Goal: Communication & Community: Participate in discussion

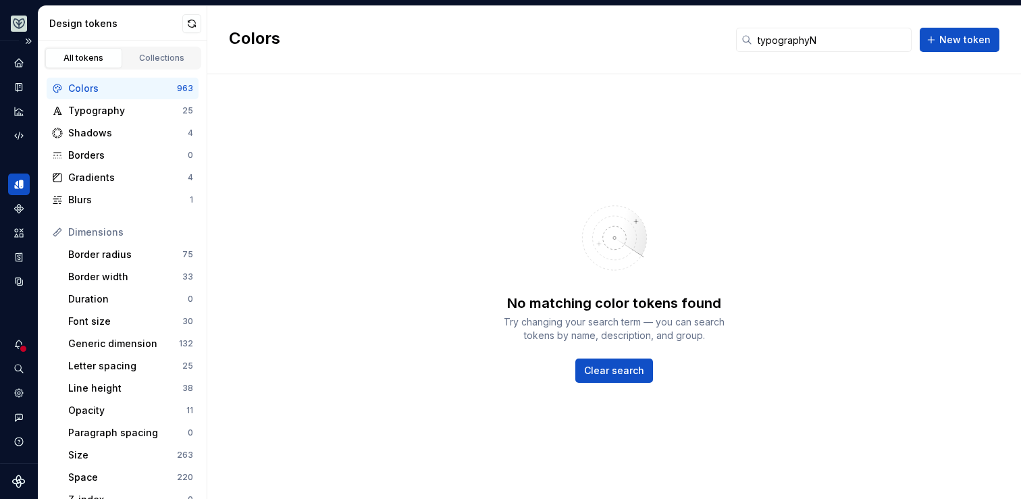
click at [20, 348] on div at bounding box center [23, 348] width 9 height 9
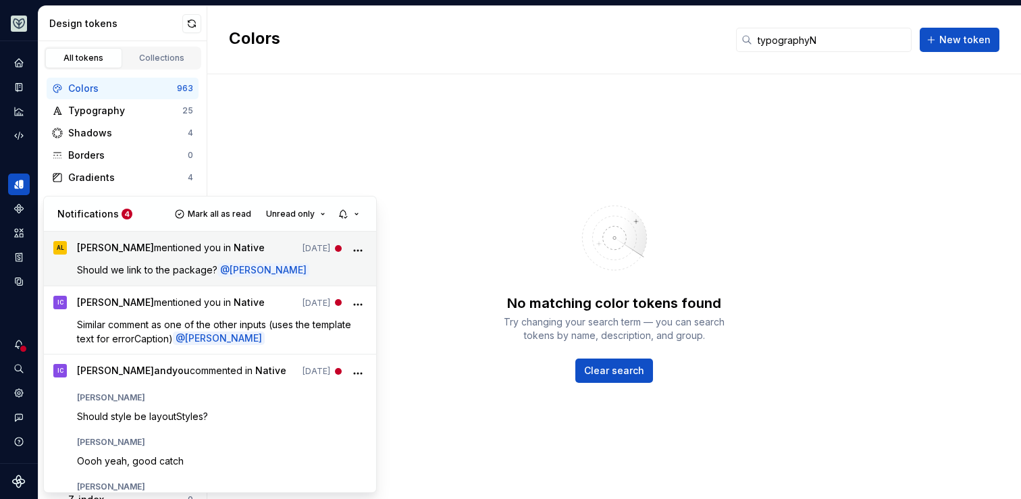
click at [289, 260] on div "[PERSON_NAME] mentioned you in Native [DATE] Should we link to the package? @ […" at bounding box center [222, 258] width 290 height 35
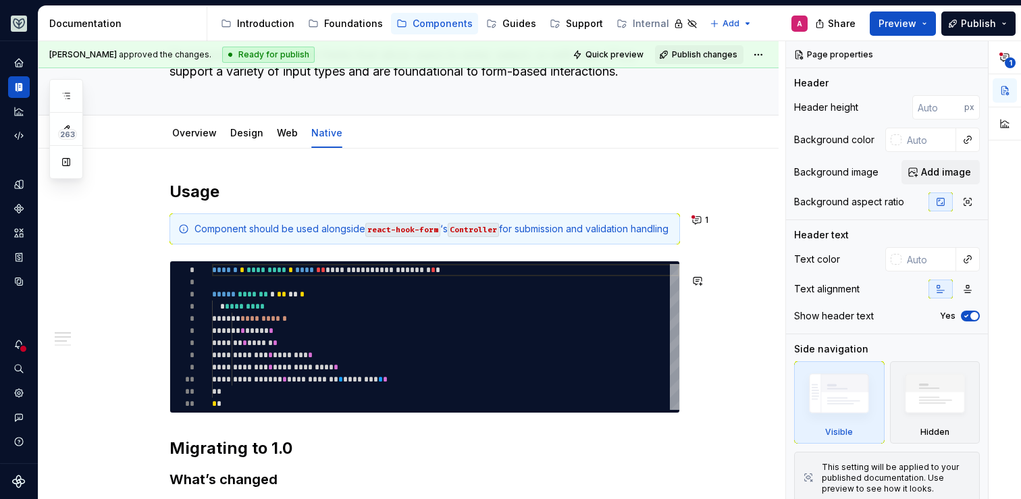
scroll to position [98, 0]
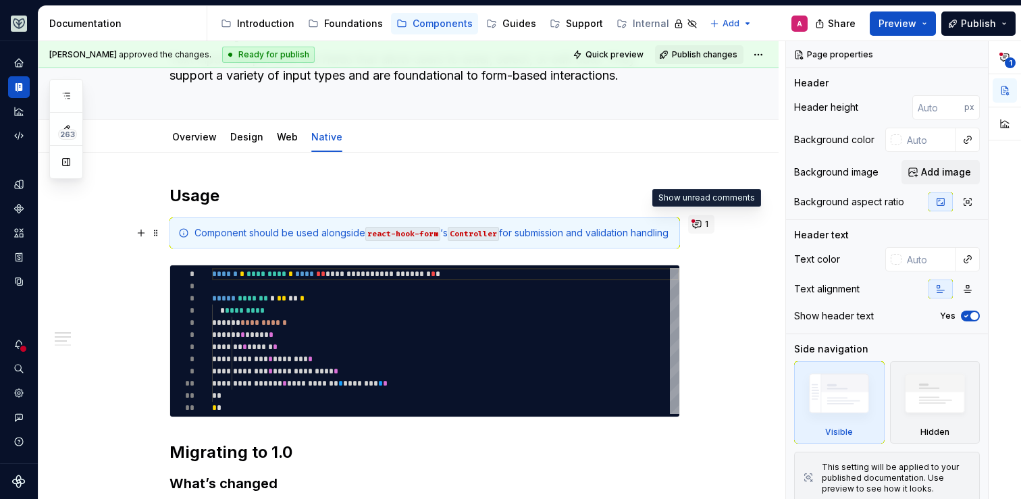
click at [703, 226] on button "1" at bounding box center [701, 224] width 26 height 19
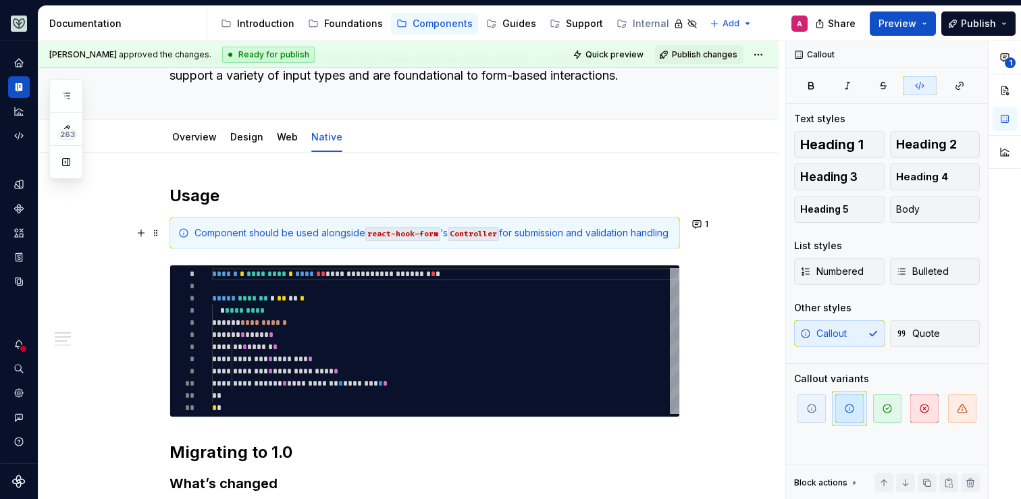
click at [483, 229] on code "Controller" at bounding box center [473, 234] width 51 height 14
type textarea "*"
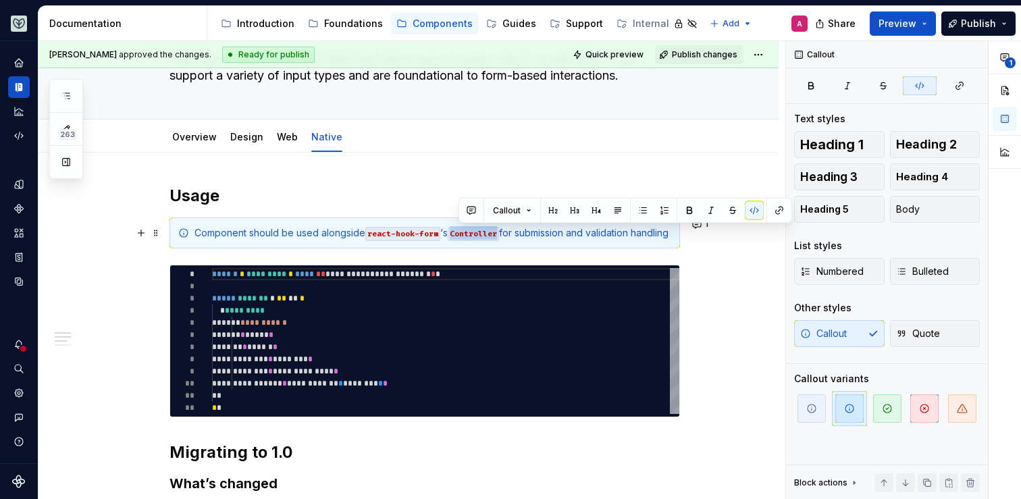
drag, startPoint x: 505, startPoint y: 234, endPoint x: 456, endPoint y: 236, distance: 48.7
click at [456, 236] on code "Controller" at bounding box center [473, 234] width 51 height 14
click at [777, 212] on button "button" at bounding box center [779, 210] width 19 height 19
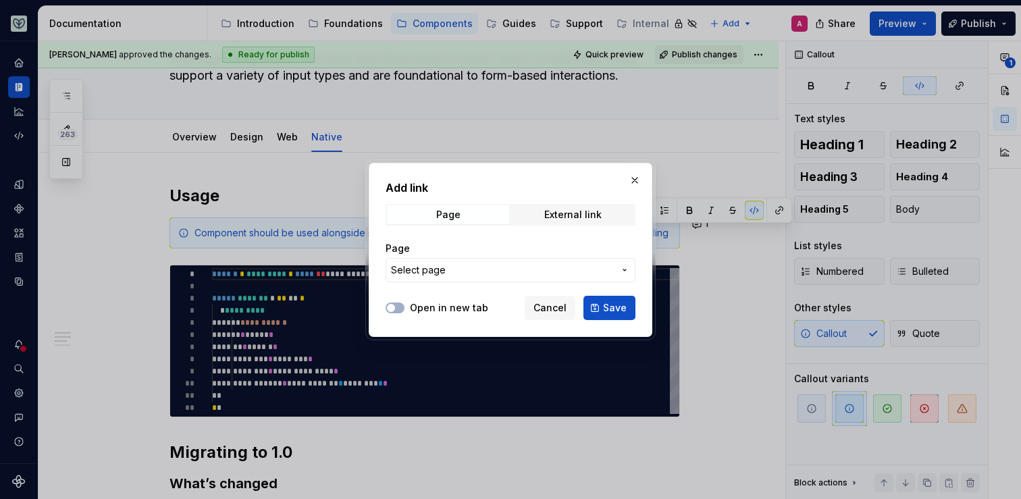
click at [590, 264] on span "Select page" at bounding box center [502, 270] width 223 height 14
click at [519, 274] on div "Add link Page External link Page Select page Open in new tab Cancel Save" at bounding box center [510, 249] width 1021 height 499
click at [555, 220] on span "External link" at bounding box center [573, 214] width 122 height 19
click at [518, 262] on input "URL" at bounding box center [511, 270] width 250 height 24
paste input "[URL][DOMAIN_NAME]"
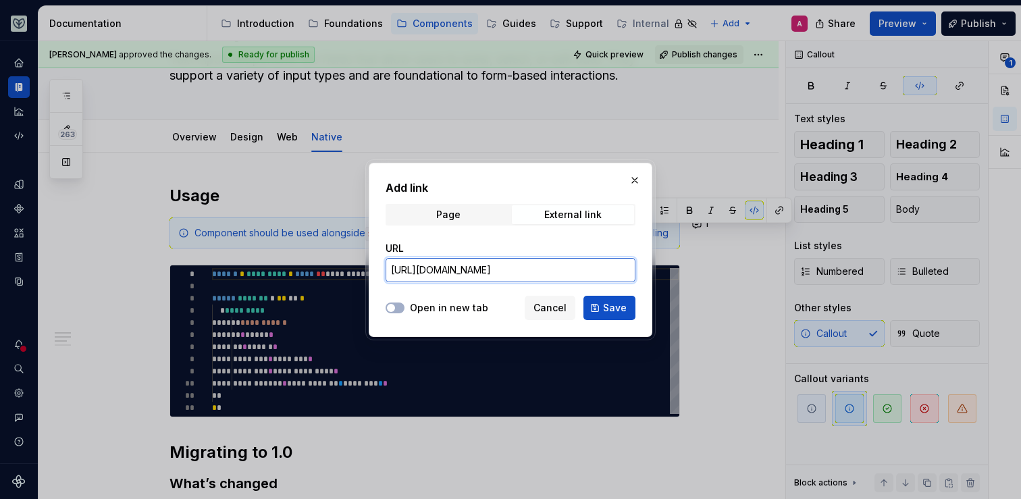
scroll to position [0, 22]
type input "[URL][DOMAIN_NAME]"
click at [450, 306] on label "Open in new tab" at bounding box center [449, 308] width 78 height 14
click at [404, 306] on button "Open in new tab" at bounding box center [395, 308] width 19 height 11
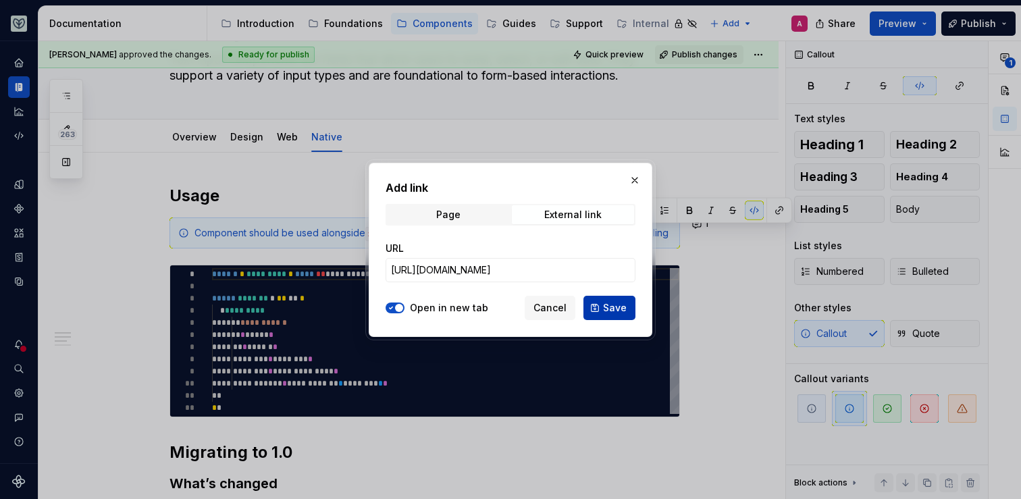
click at [615, 303] on span "Save" at bounding box center [615, 308] width 24 height 14
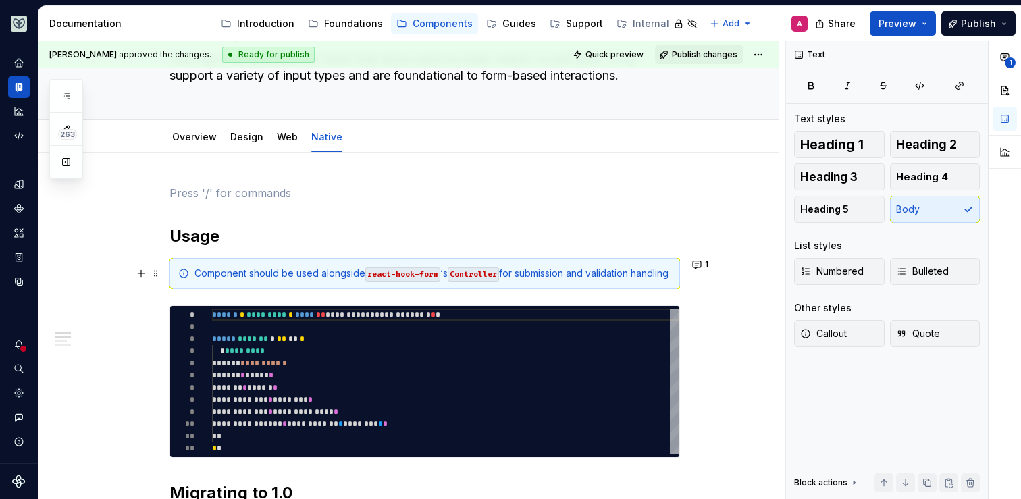
click at [529, 280] on div "Component should be used alongside react-hook-form ‘s Controller for submission…" at bounding box center [432, 274] width 477 height 14
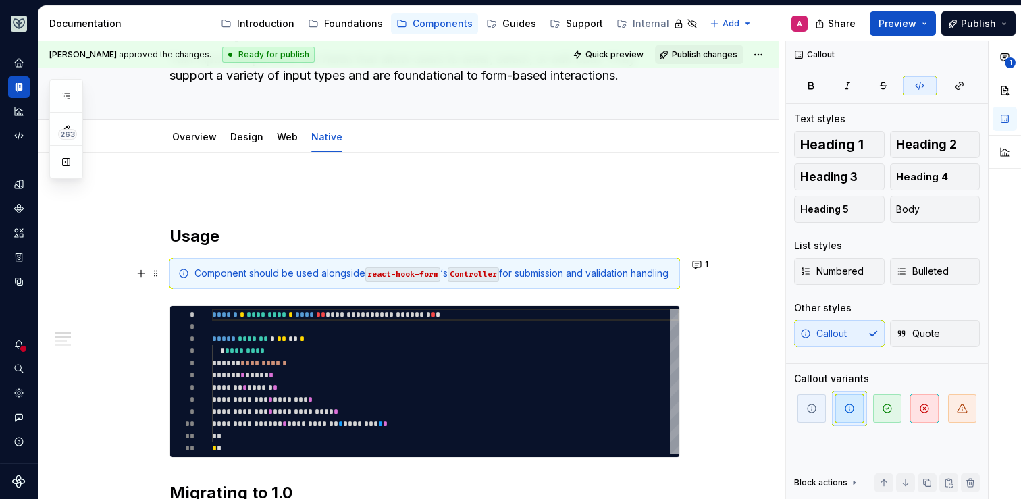
click at [494, 273] on code "Controller" at bounding box center [473, 274] width 51 height 14
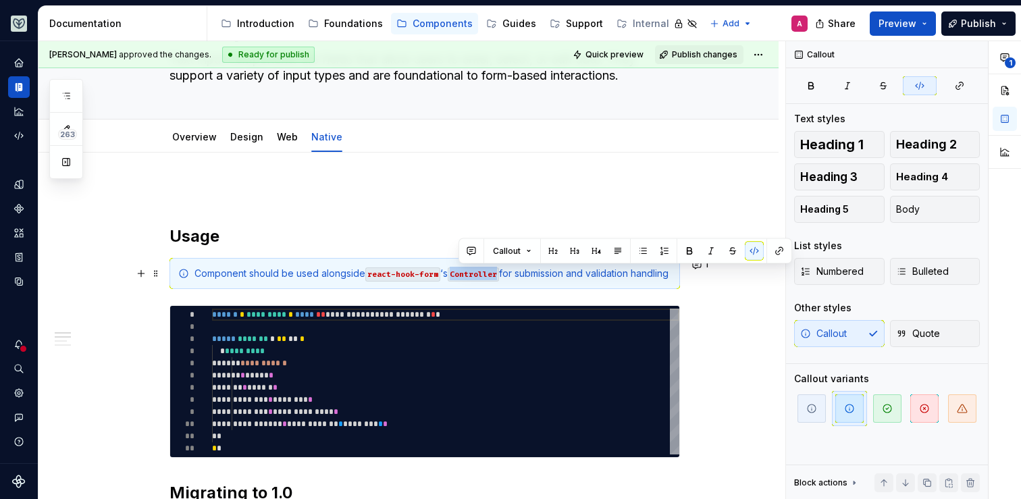
drag, startPoint x: 505, startPoint y: 273, endPoint x: 456, endPoint y: 276, distance: 48.7
click at [456, 276] on code "Controller" at bounding box center [473, 274] width 51 height 14
drag, startPoint x: 504, startPoint y: 275, endPoint x: 458, endPoint y: 280, distance: 46.2
click at [458, 280] on code "Controller" at bounding box center [473, 274] width 51 height 14
click at [749, 249] on button "button" at bounding box center [754, 251] width 19 height 19
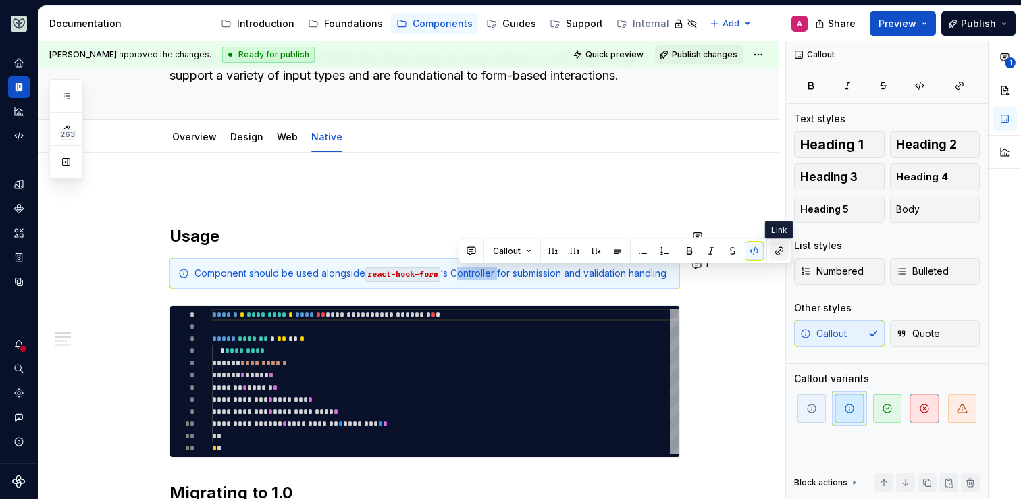
click at [779, 254] on button "button" at bounding box center [779, 251] width 19 height 19
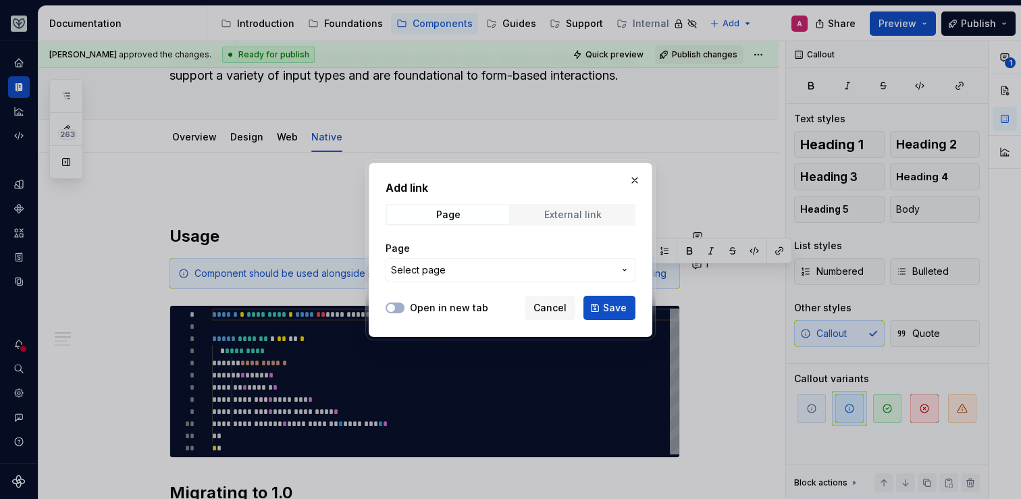
click at [561, 219] on span "External link" at bounding box center [573, 214] width 122 height 19
click at [553, 263] on input "URL" at bounding box center [511, 270] width 250 height 24
paste input "[URL][DOMAIN_NAME]"
type input "[URL][DOMAIN_NAME]"
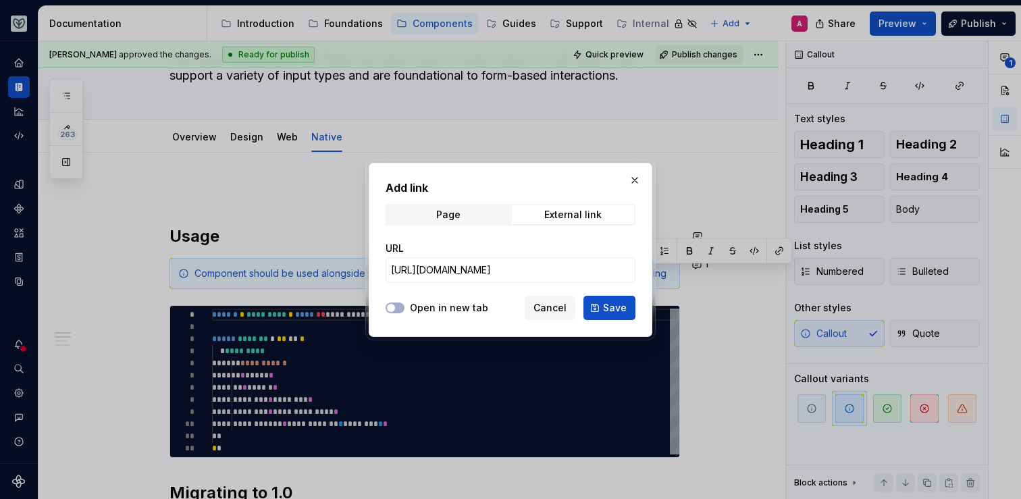
scroll to position [0, 0]
click at [459, 306] on label "Open in new tab" at bounding box center [449, 308] width 78 height 14
click at [404, 306] on button "Open in new tab" at bounding box center [395, 308] width 19 height 11
type textarea "*"
click at [638, 307] on div "Add link Page External link URL [URL][DOMAIN_NAME] Open in new tab Cancel Save" at bounding box center [511, 250] width 284 height 174
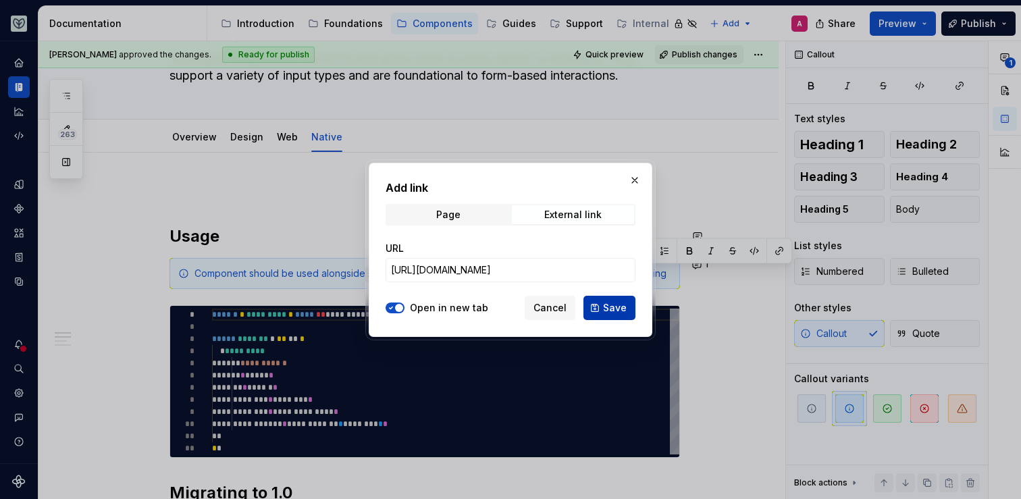
click at [624, 306] on span "Save" at bounding box center [615, 308] width 24 height 14
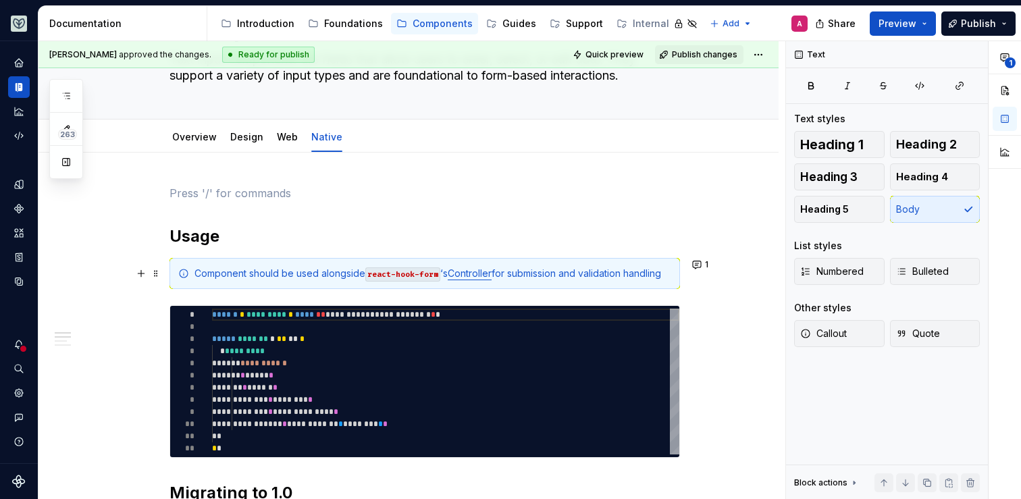
click at [523, 273] on div "Component should be used alongside react-hook-form ‘s Controller for submission…" at bounding box center [432, 274] width 477 height 14
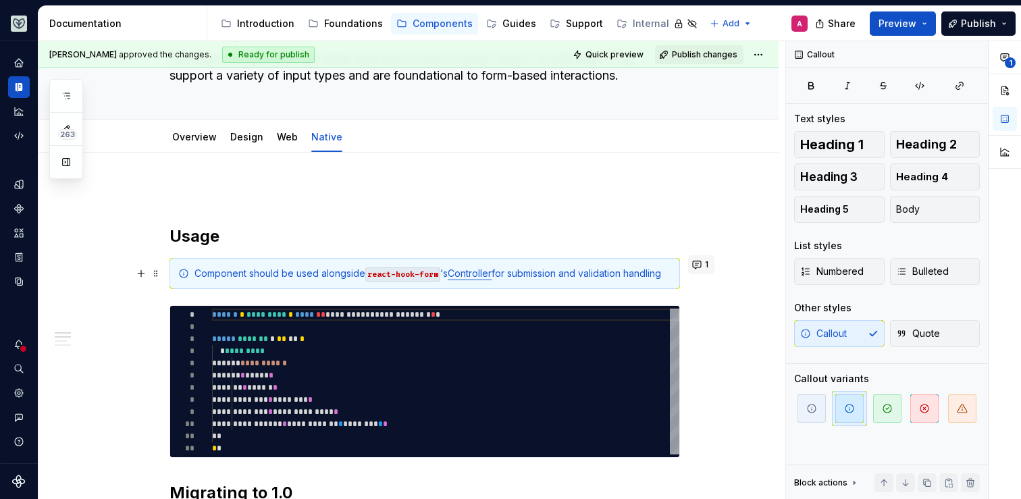
click at [704, 264] on button "1" at bounding box center [701, 264] width 26 height 19
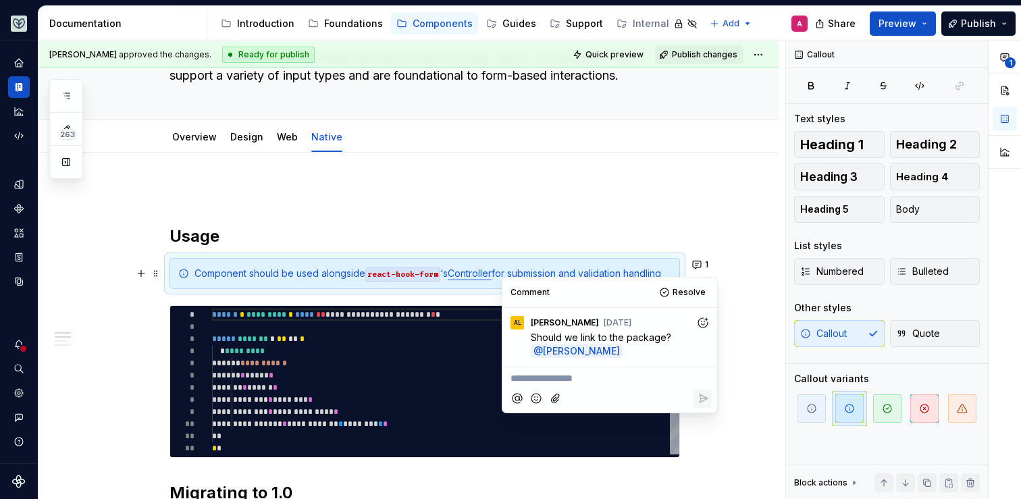
click at [701, 319] on icon "Add reaction" at bounding box center [703, 323] width 14 height 14
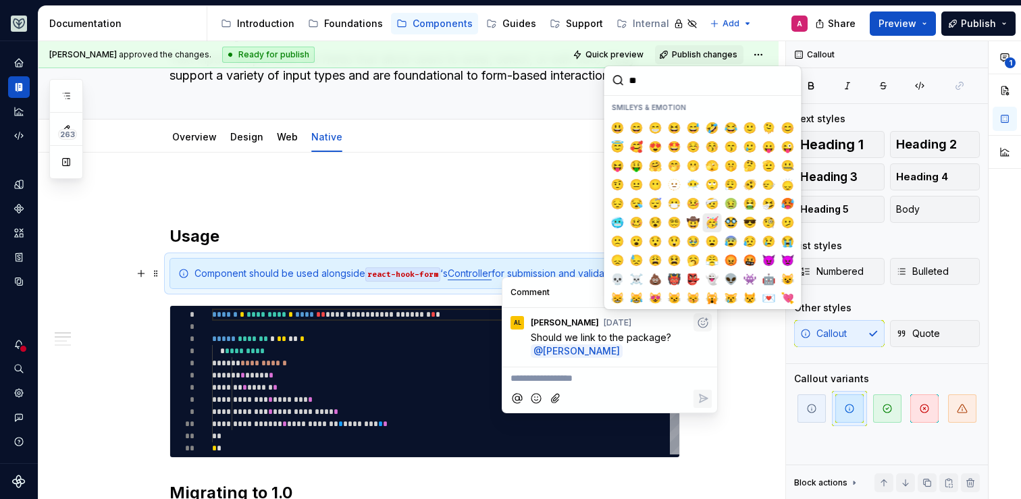
type input "***"
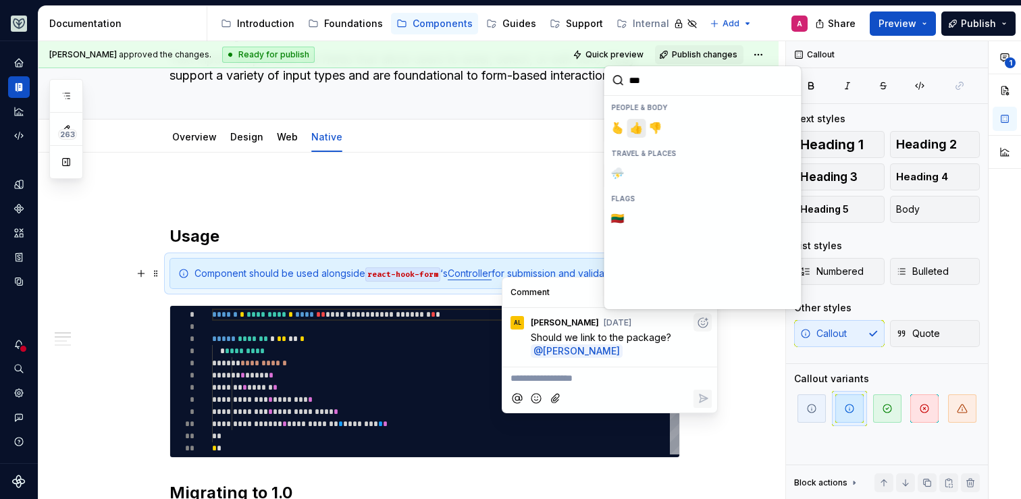
click at [635, 128] on span "👍️" at bounding box center [636, 129] width 11 height 14
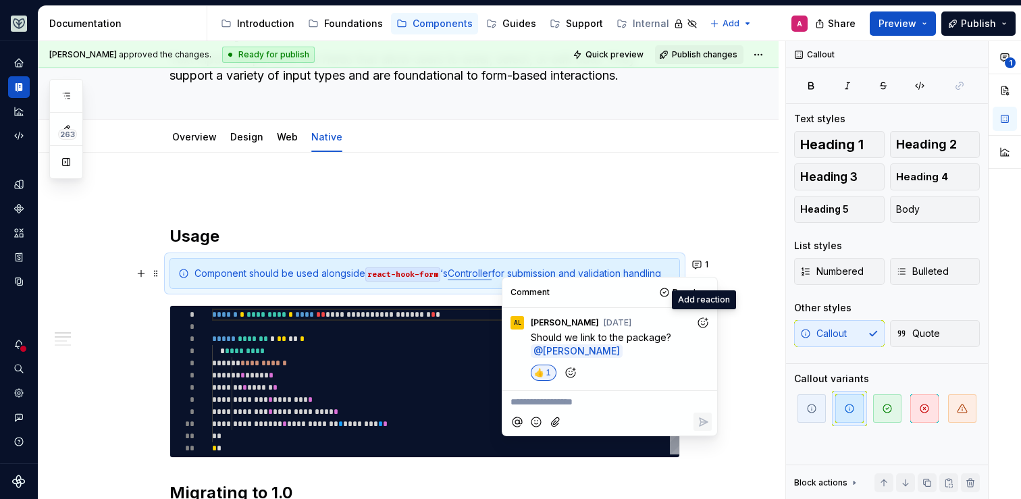
click at [659, 369] on div "👍️ 1" at bounding box center [621, 373] width 181 height 16
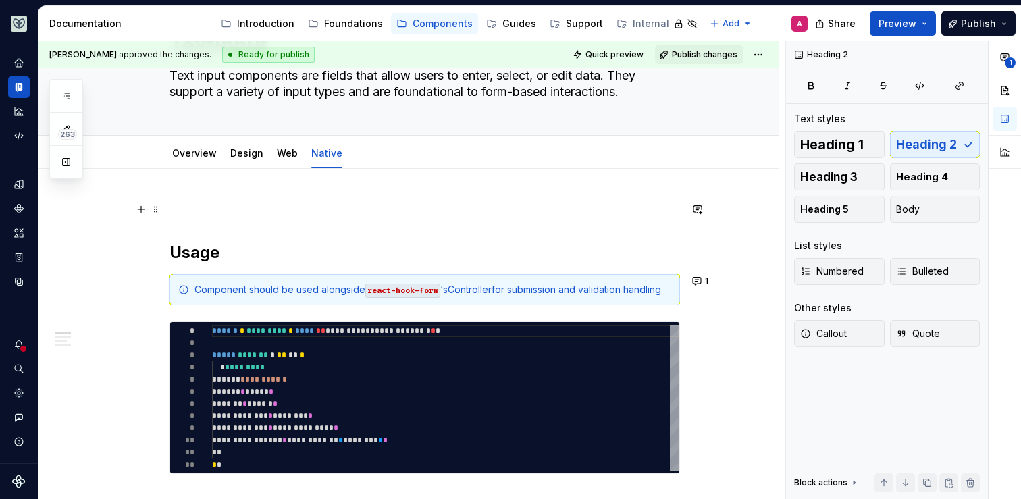
scroll to position [80, 0]
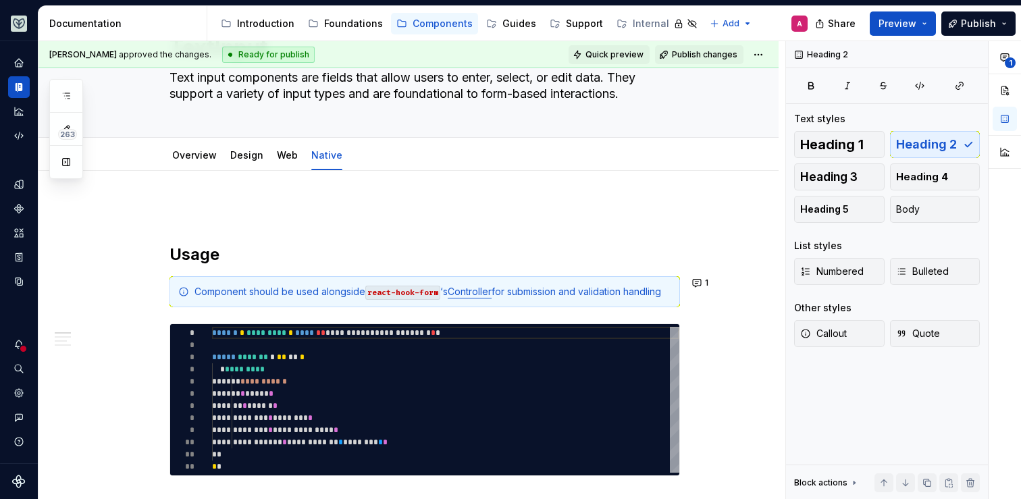
click at [635, 56] on span "Quick preview" at bounding box center [614, 54] width 58 height 11
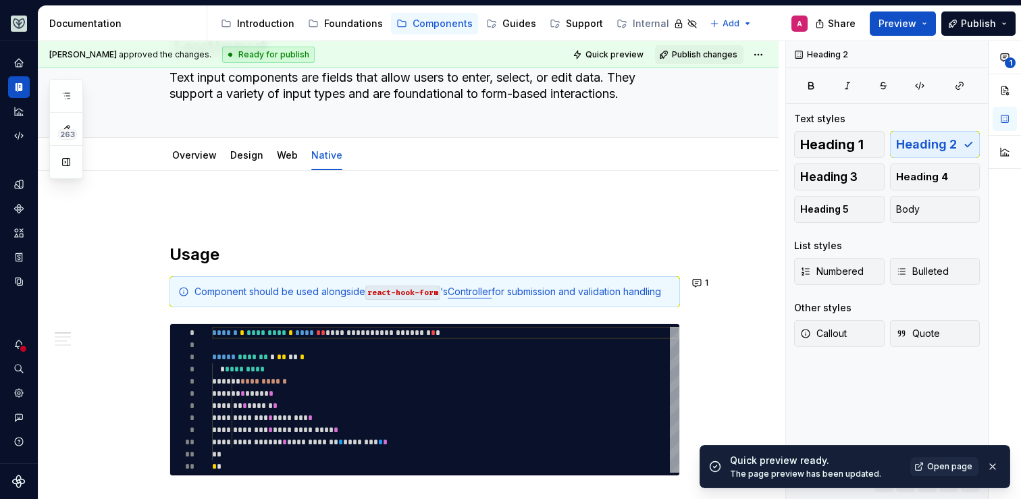
scroll to position [0, 0]
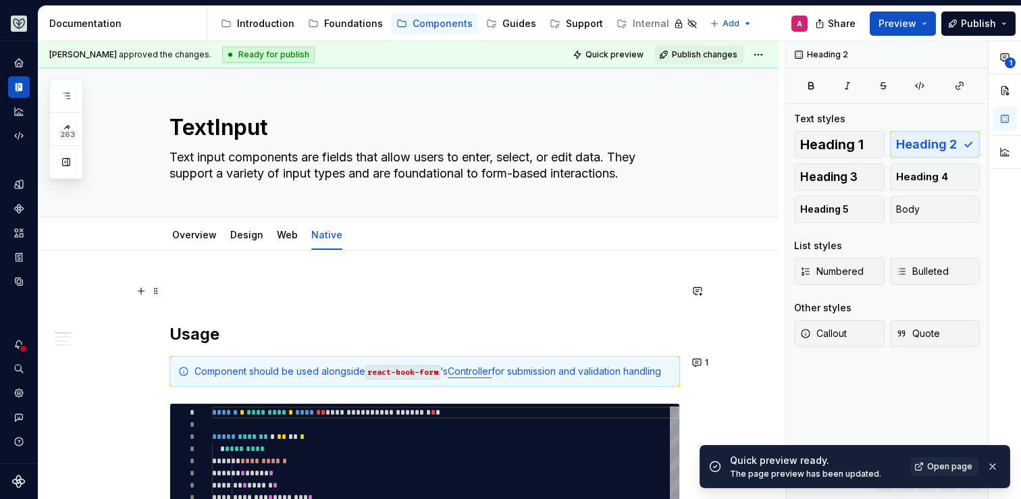
click at [511, 286] on p at bounding box center [424, 291] width 510 height 16
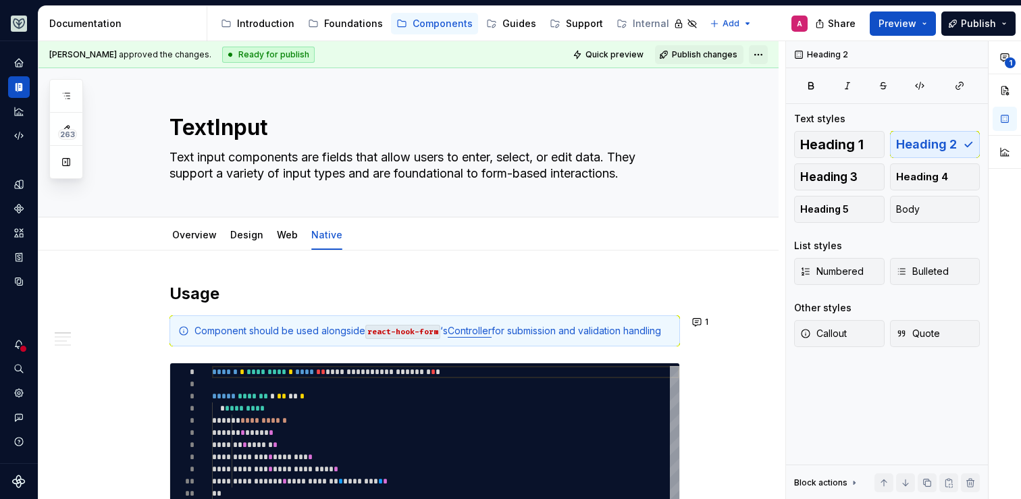
click at [766, 53] on html "Aviary A Dataset [PERSON_NAME] Documentation Accessibility guide for tree Page …" at bounding box center [510, 249] width 1021 height 499
click at [783, 97] on div "Open preview" at bounding box center [825, 103] width 88 height 14
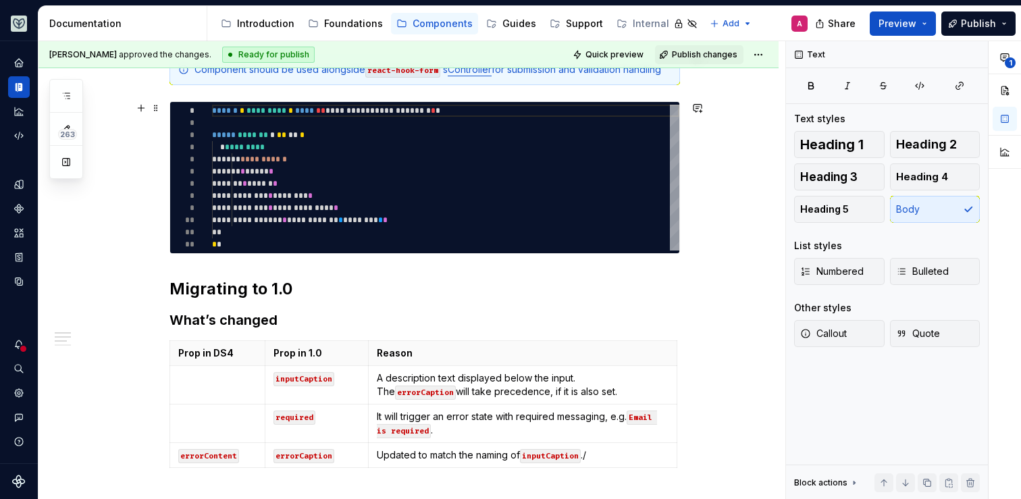
scroll to position [321, 0]
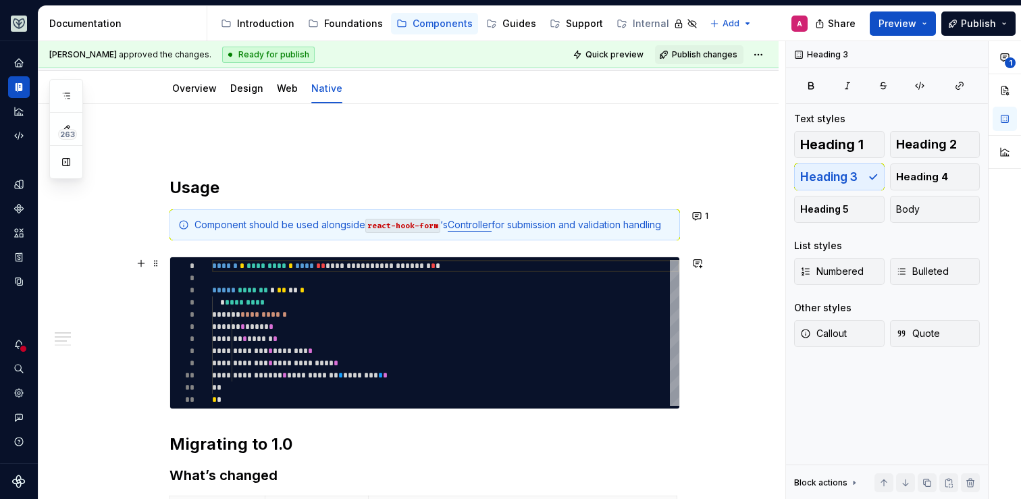
scroll to position [0, 0]
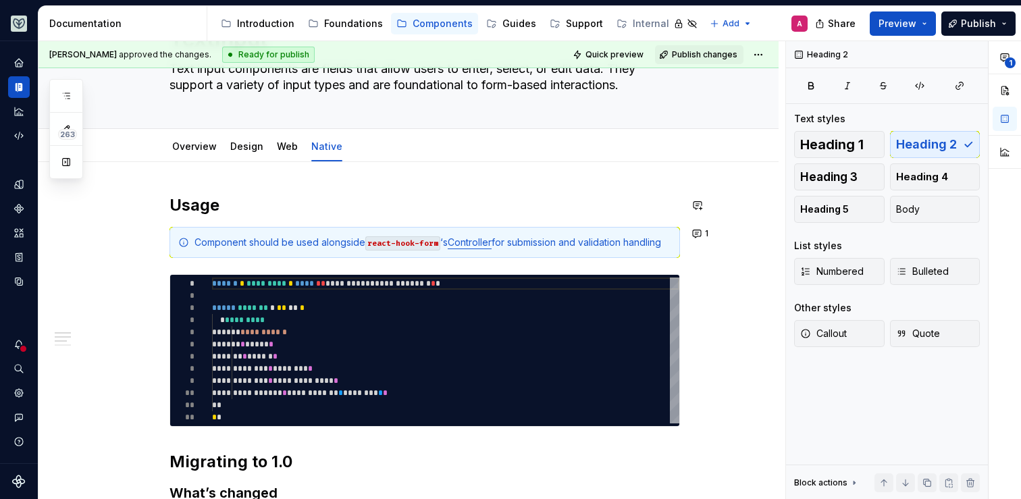
scroll to position [133, 0]
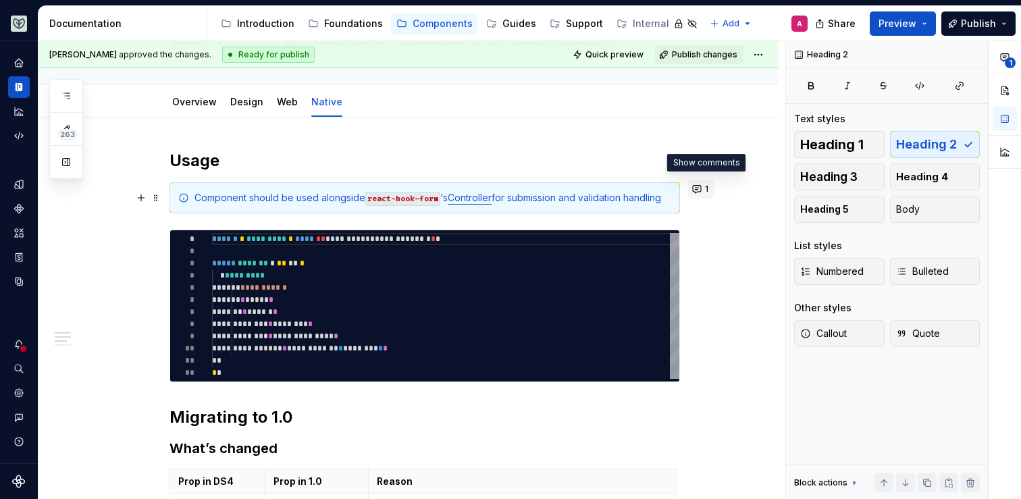
click at [707, 185] on button "1" at bounding box center [701, 189] width 26 height 19
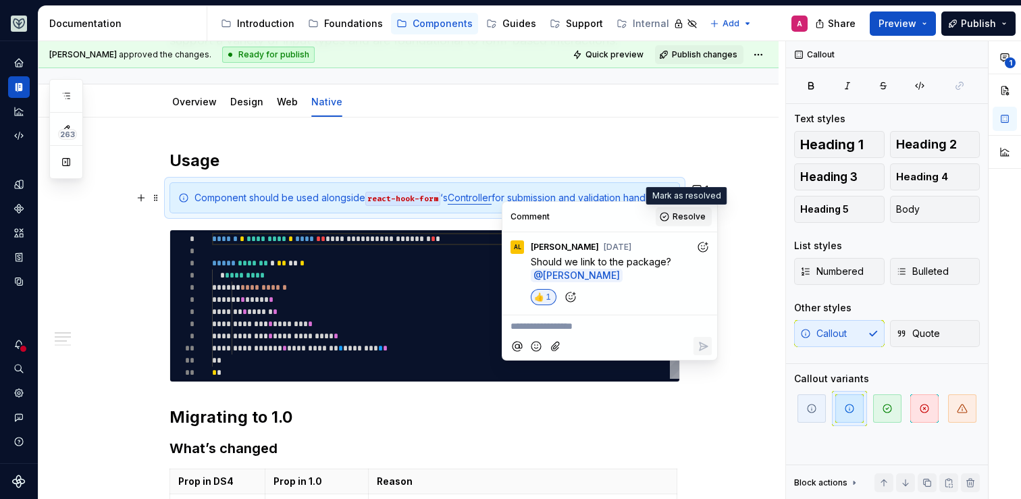
click at [694, 217] on span "Resolve" at bounding box center [689, 216] width 33 height 11
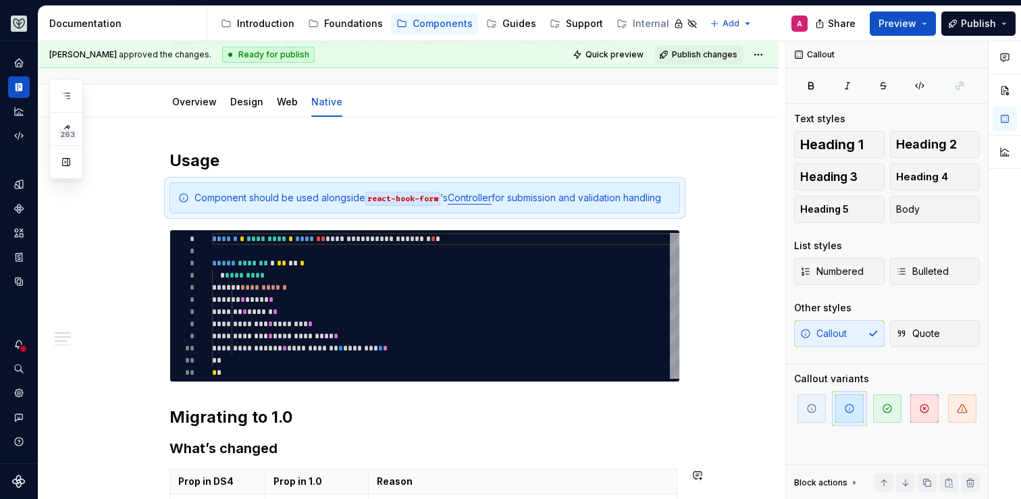
type textarea "*"
